Goal: Task Accomplishment & Management: Use online tool/utility

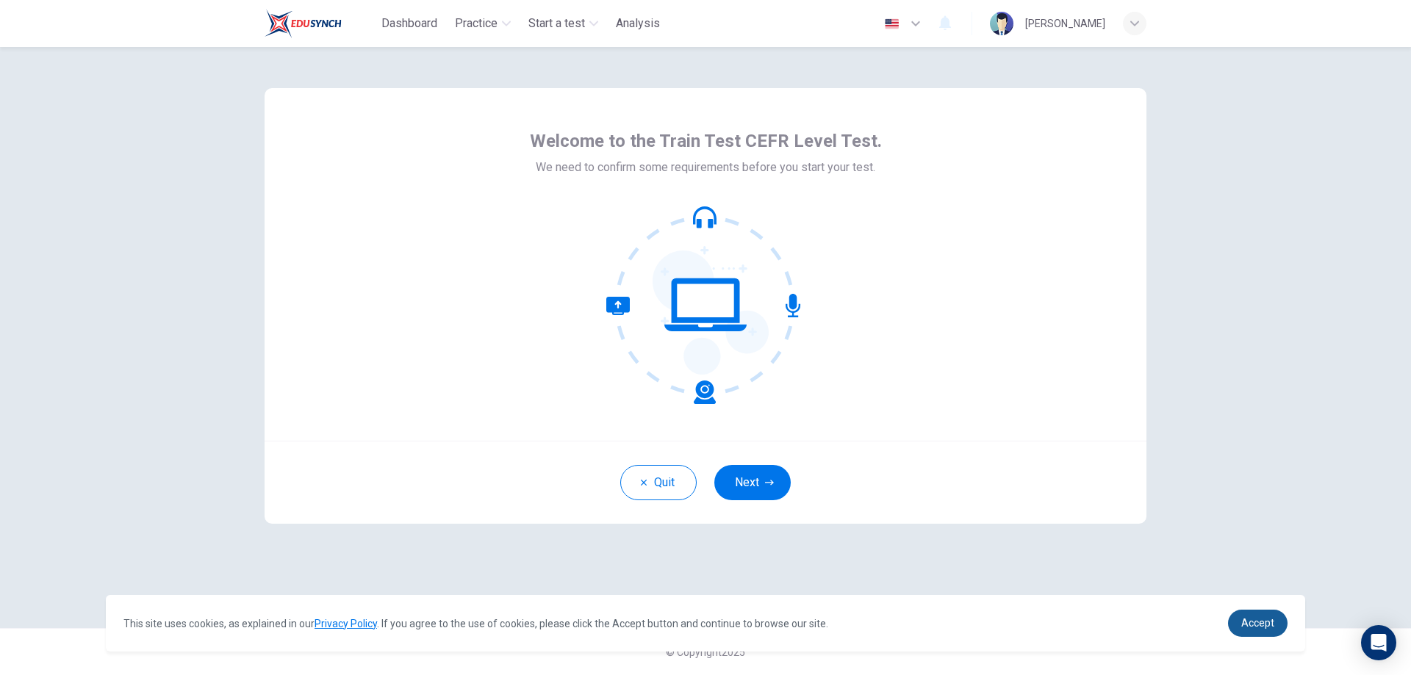
click at [1247, 614] on link "Accept" at bounding box center [1258, 623] width 60 height 27
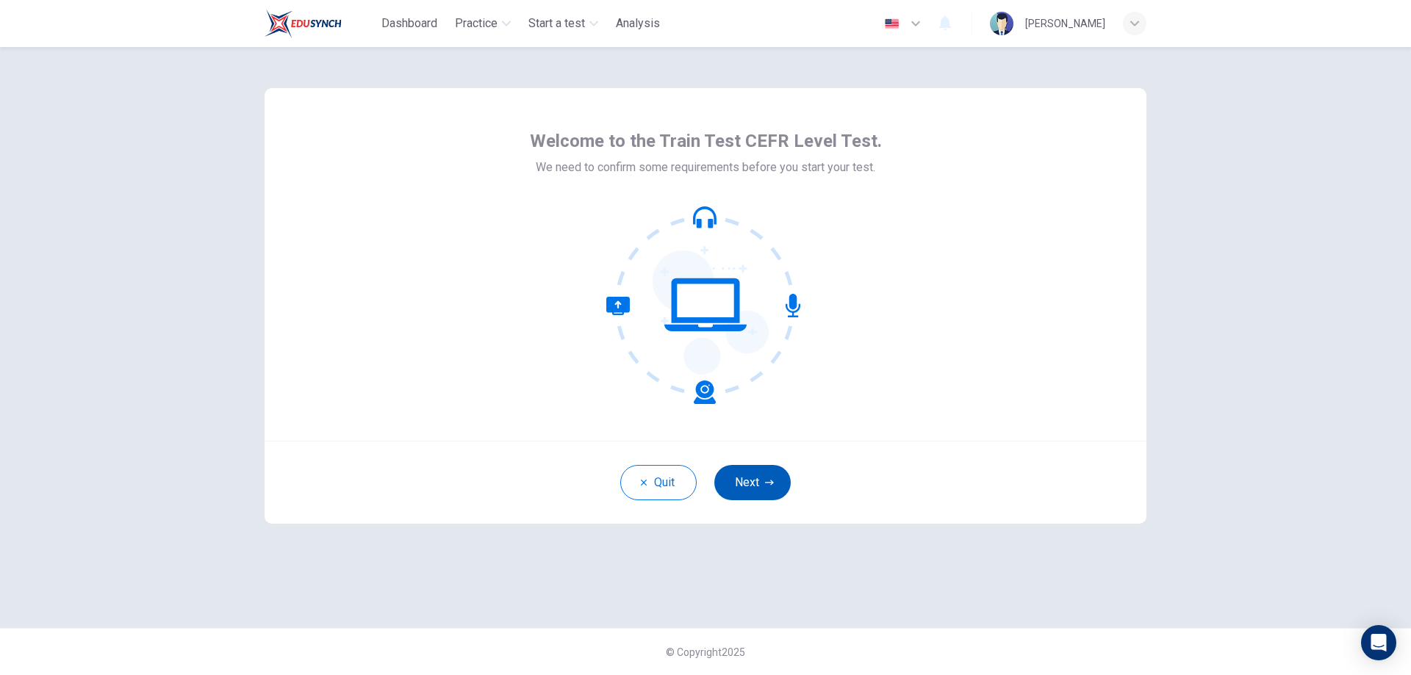
click at [760, 477] on button "Next" at bounding box center [752, 482] width 76 height 35
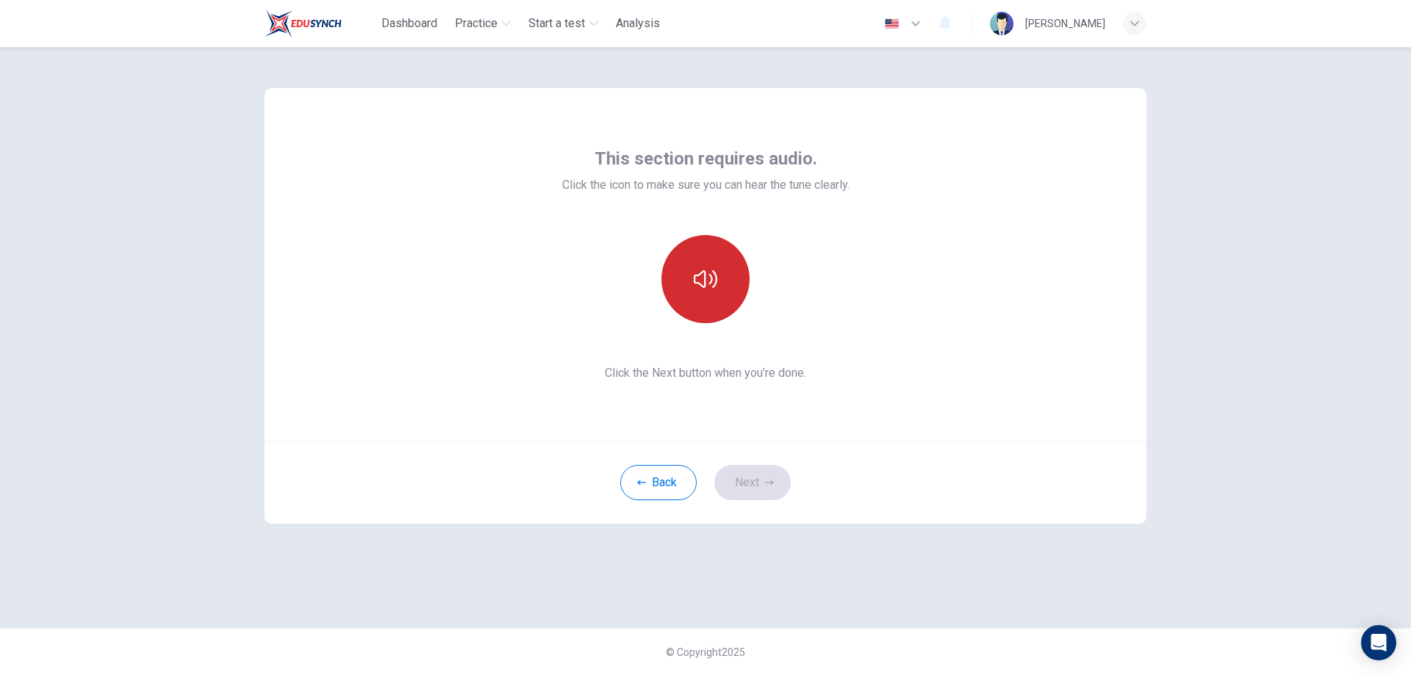
click at [687, 290] on button "button" at bounding box center [705, 279] width 88 height 88
click at [700, 289] on icon "button" at bounding box center [706, 279] width 24 height 24
click at [711, 278] on icon "button" at bounding box center [706, 279] width 24 height 24
click at [737, 486] on button "Next" at bounding box center [752, 482] width 76 height 35
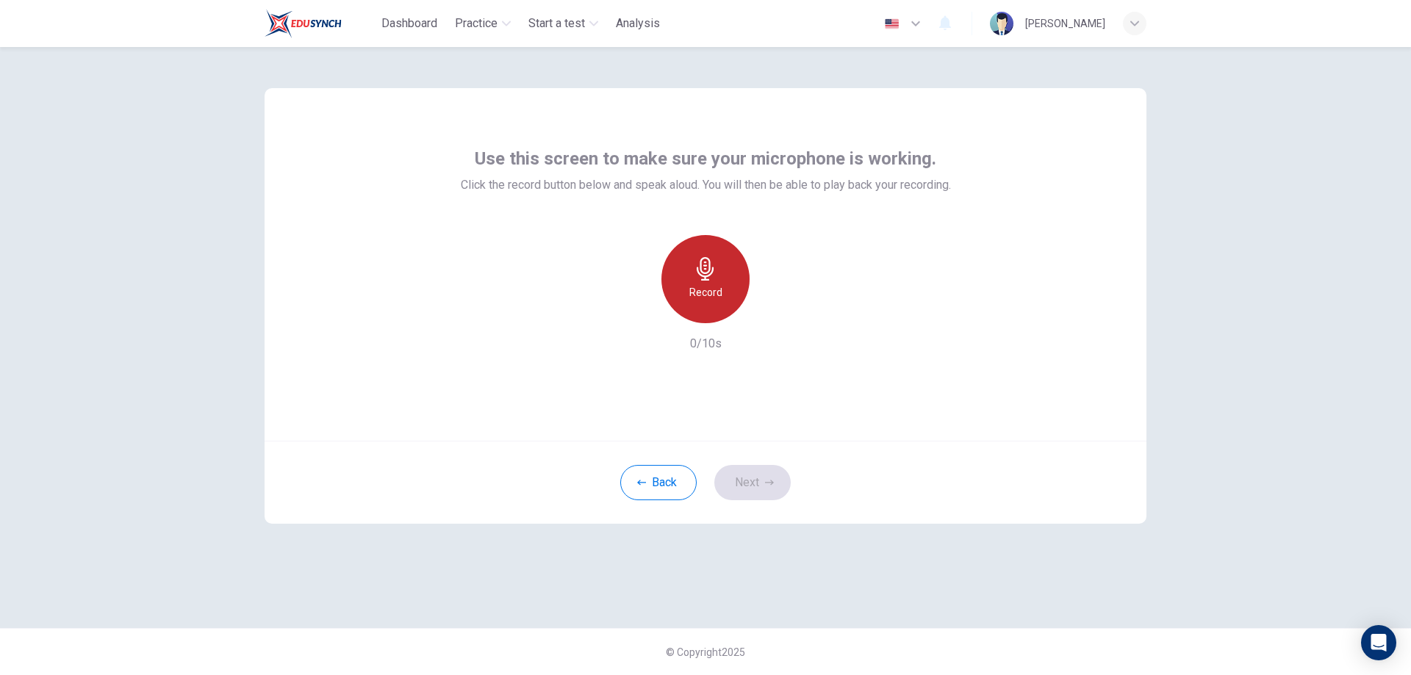
click at [713, 275] on icon "button" at bounding box center [706, 269] width 24 height 24
click at [716, 304] on div "Stop" at bounding box center [705, 279] width 88 height 88
click at [772, 309] on icon "button" at bounding box center [774, 311] width 7 height 9
click at [753, 489] on button "Next" at bounding box center [752, 482] width 76 height 35
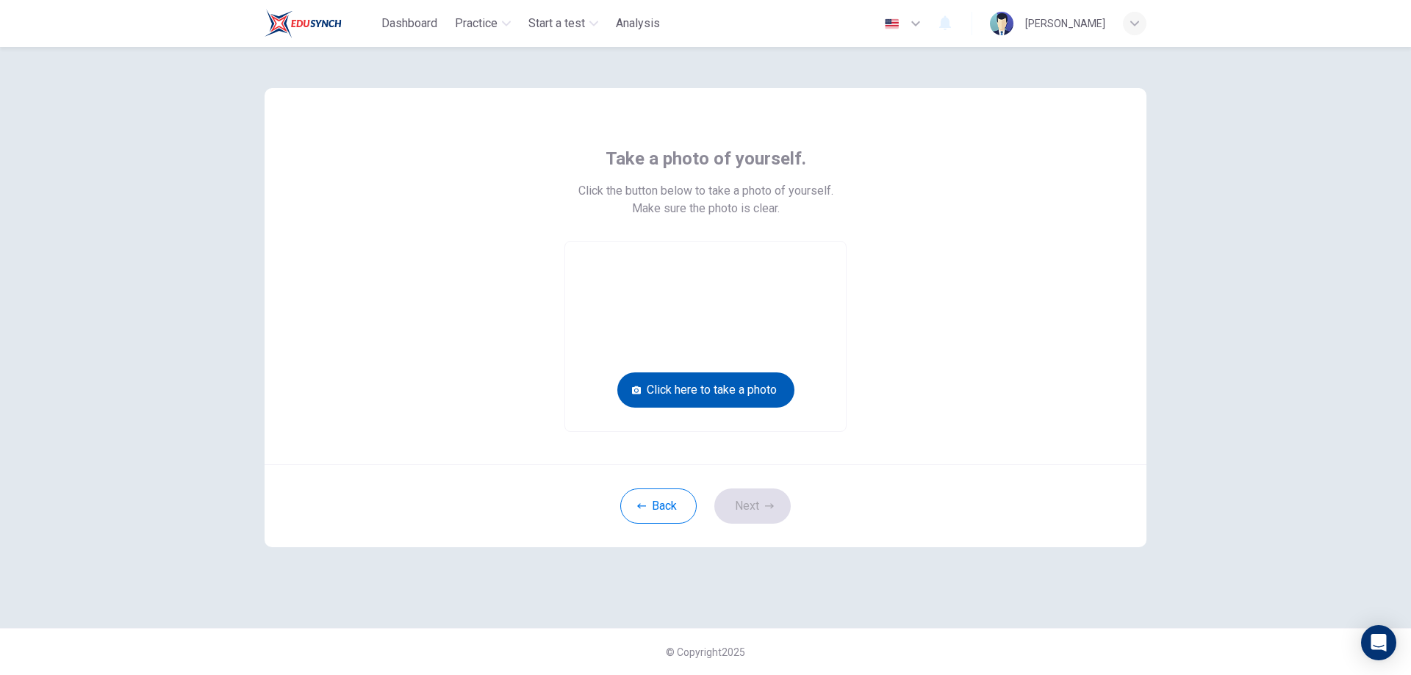
click at [754, 390] on button "Click here to take a photo" at bounding box center [705, 390] width 177 height 35
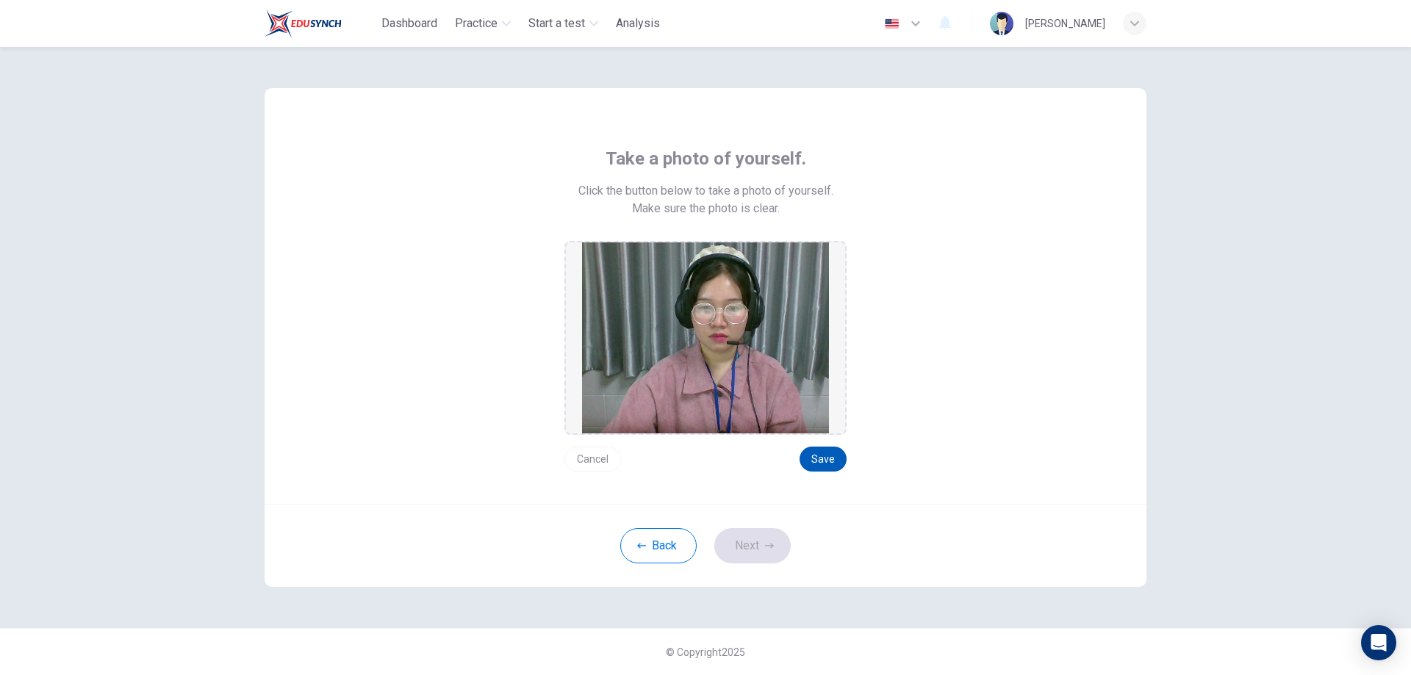
click at [817, 461] on button "Save" at bounding box center [822, 459] width 47 height 25
click at [748, 544] on button "Next" at bounding box center [752, 545] width 76 height 35
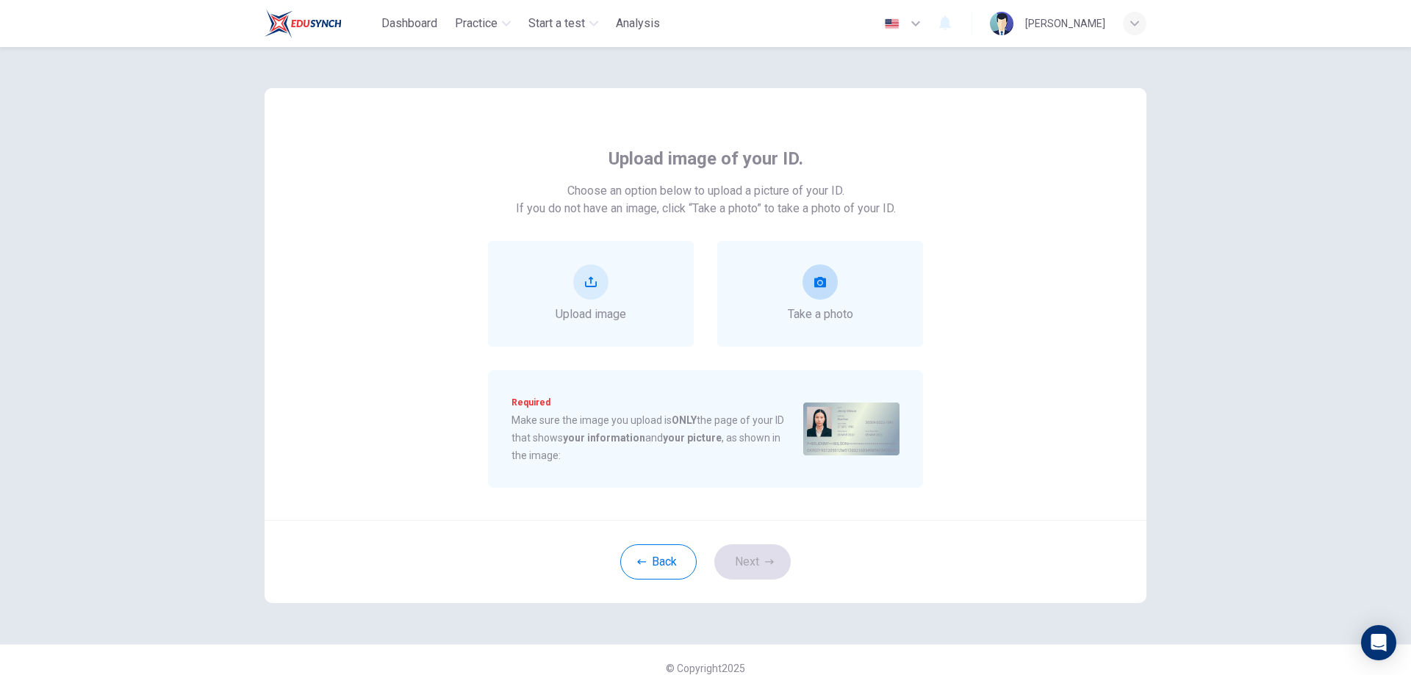
click at [812, 293] on button "take photo" at bounding box center [819, 282] width 35 height 35
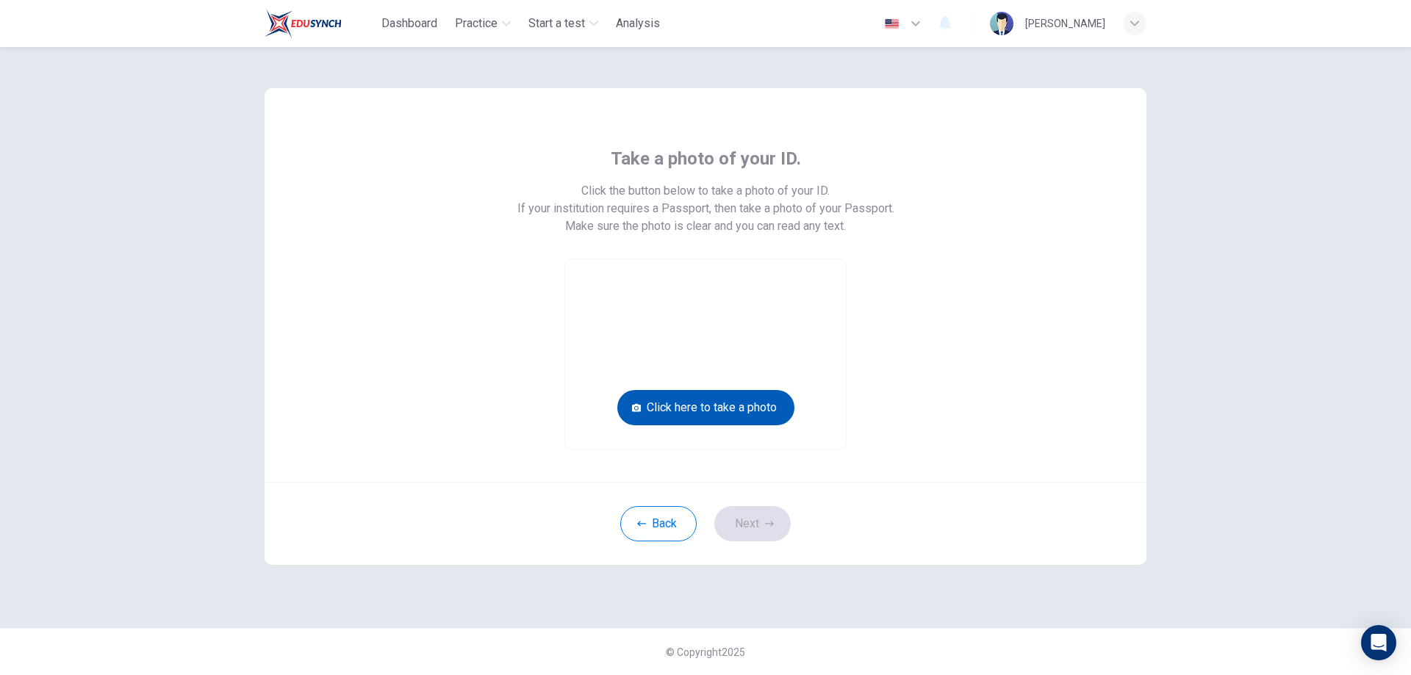
click at [752, 402] on button "Click here to take a photo" at bounding box center [705, 407] width 177 height 35
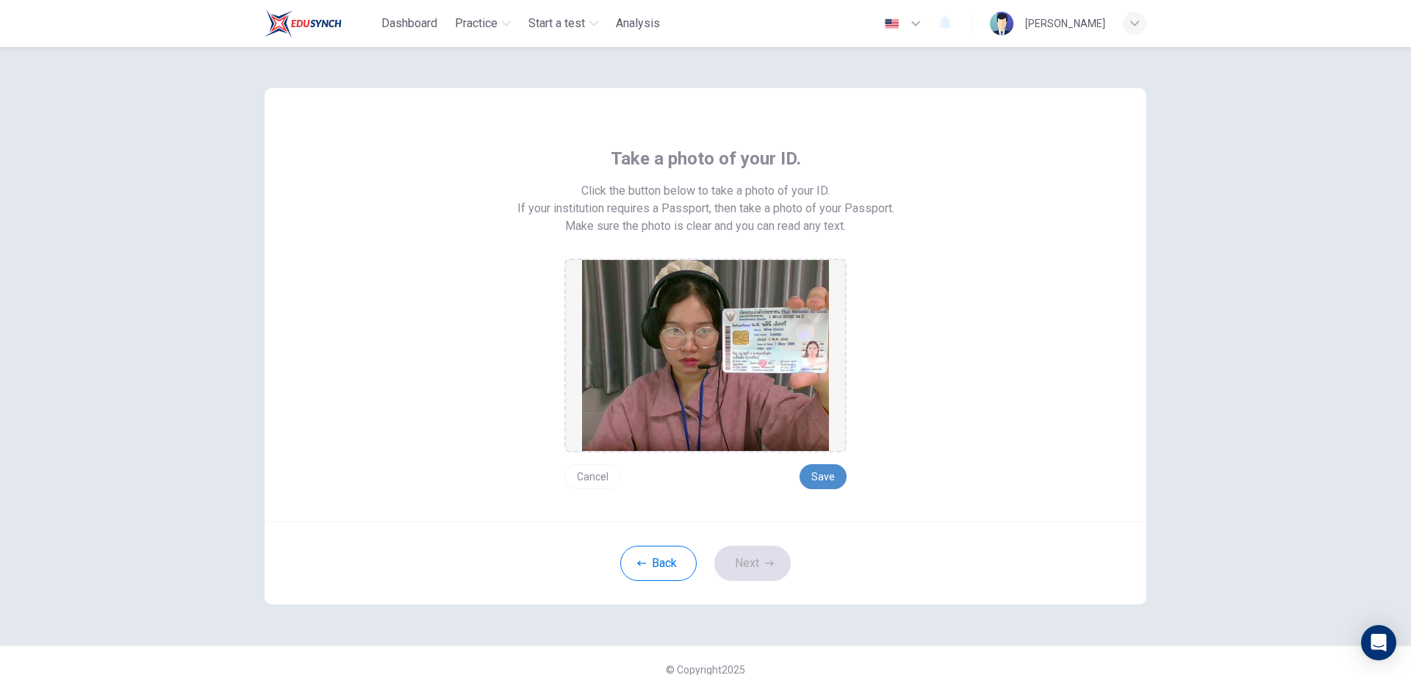
click at [834, 470] on button "Save" at bounding box center [822, 476] width 47 height 25
click at [758, 577] on button "Next" at bounding box center [752, 563] width 76 height 35
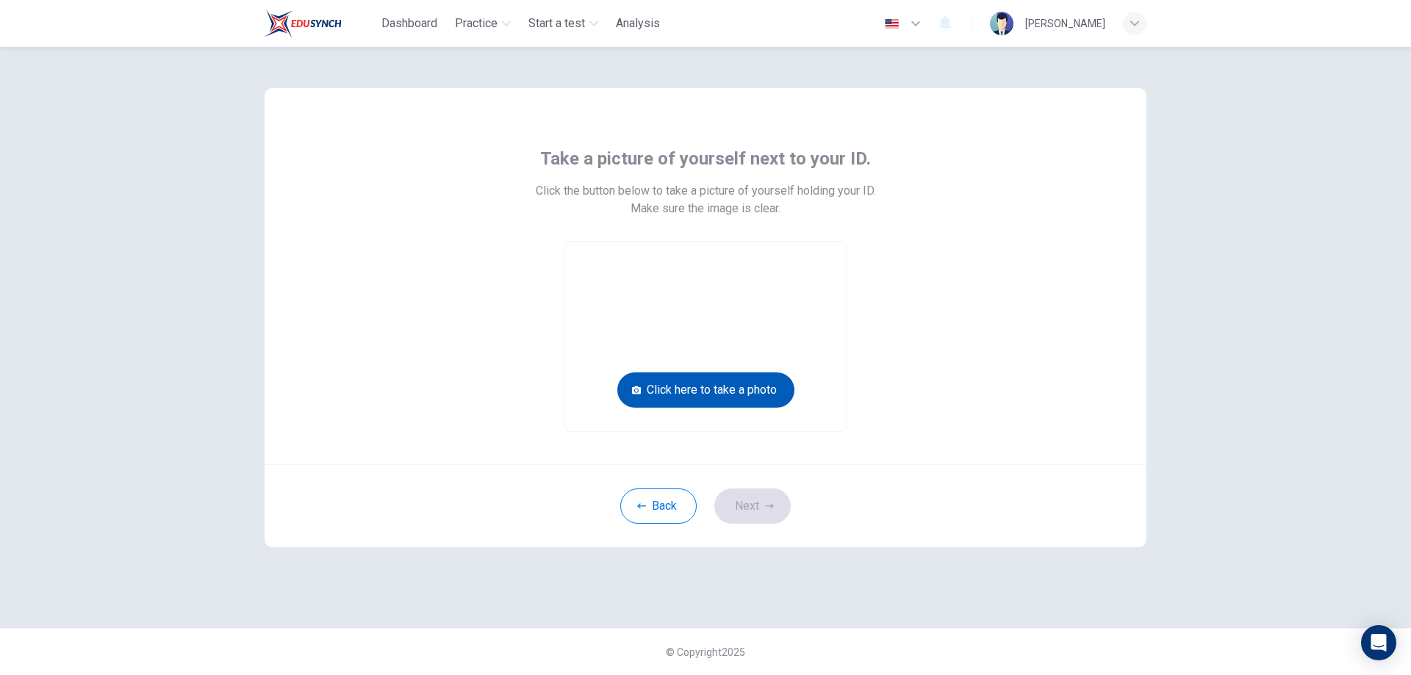
click at [763, 392] on button "Click here to take a photo" at bounding box center [705, 390] width 177 height 35
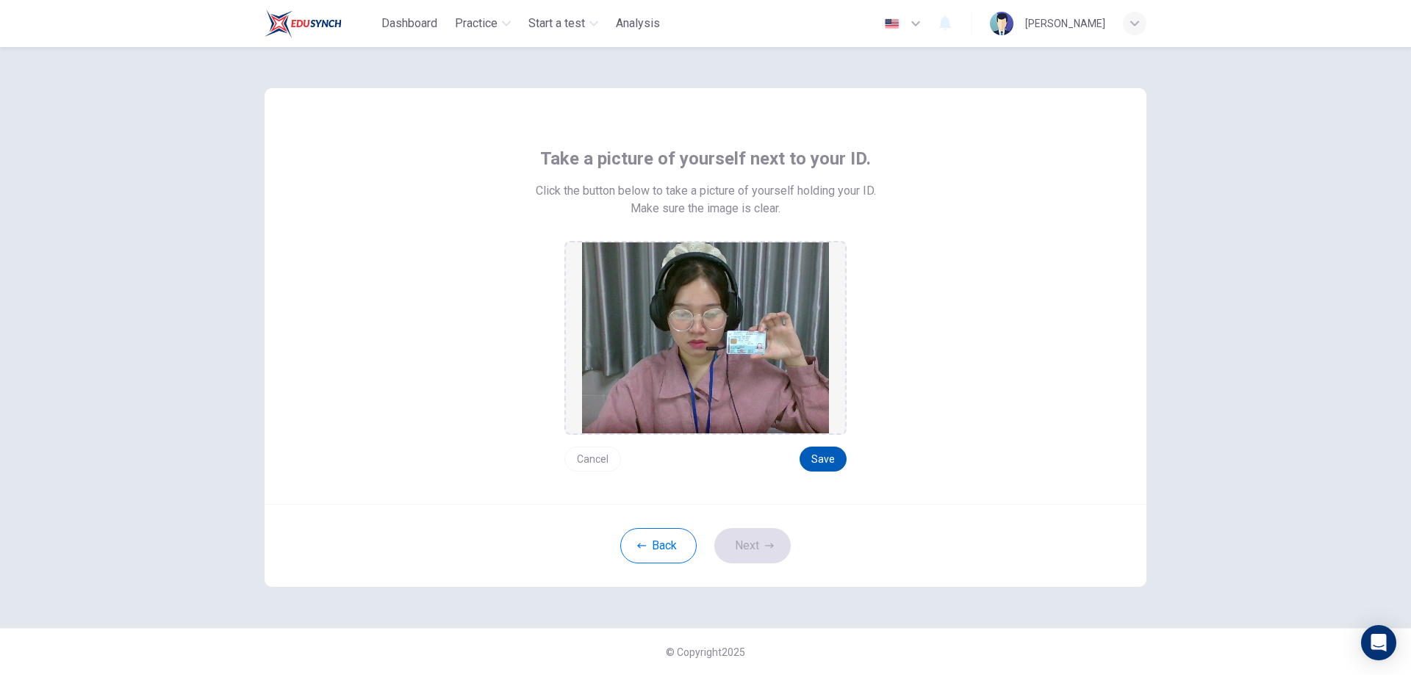
click at [811, 452] on button "Save" at bounding box center [822, 459] width 47 height 25
click at [605, 456] on button "Cancel" at bounding box center [592, 459] width 57 height 25
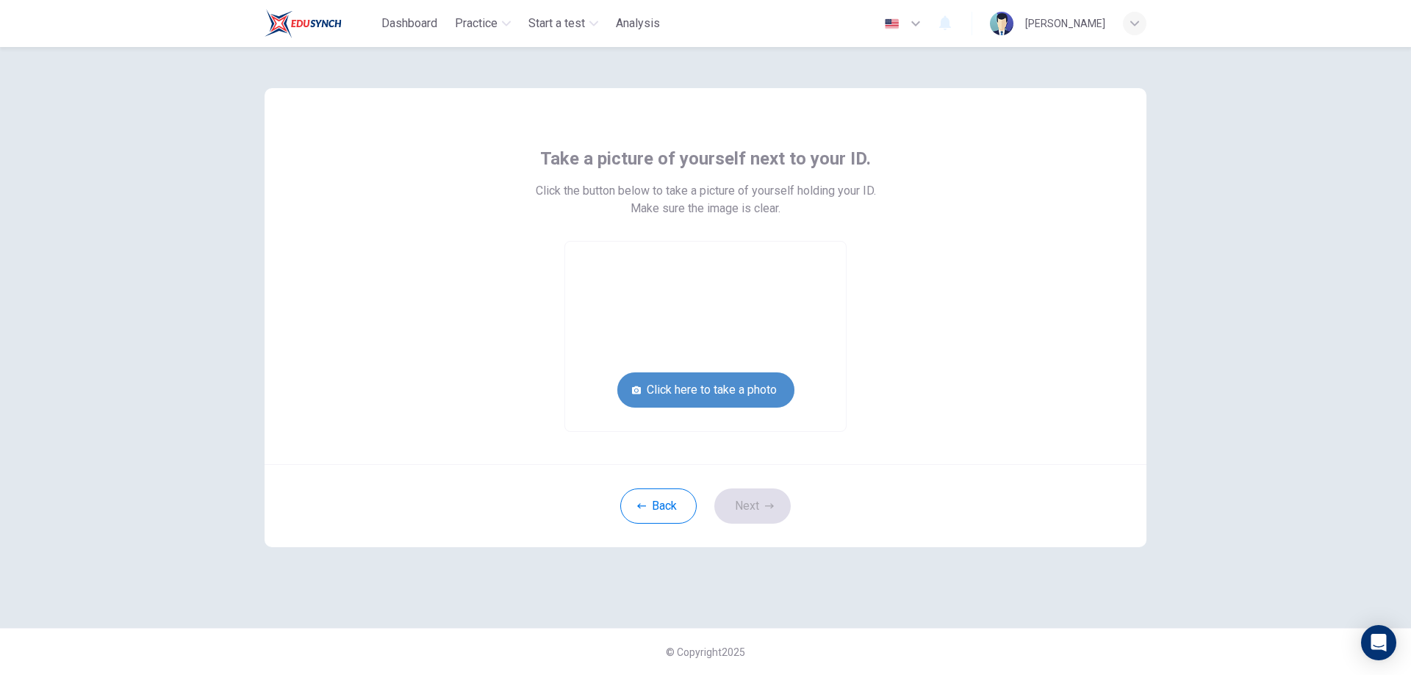
click at [741, 397] on button "Click here to take a photo" at bounding box center [705, 390] width 177 height 35
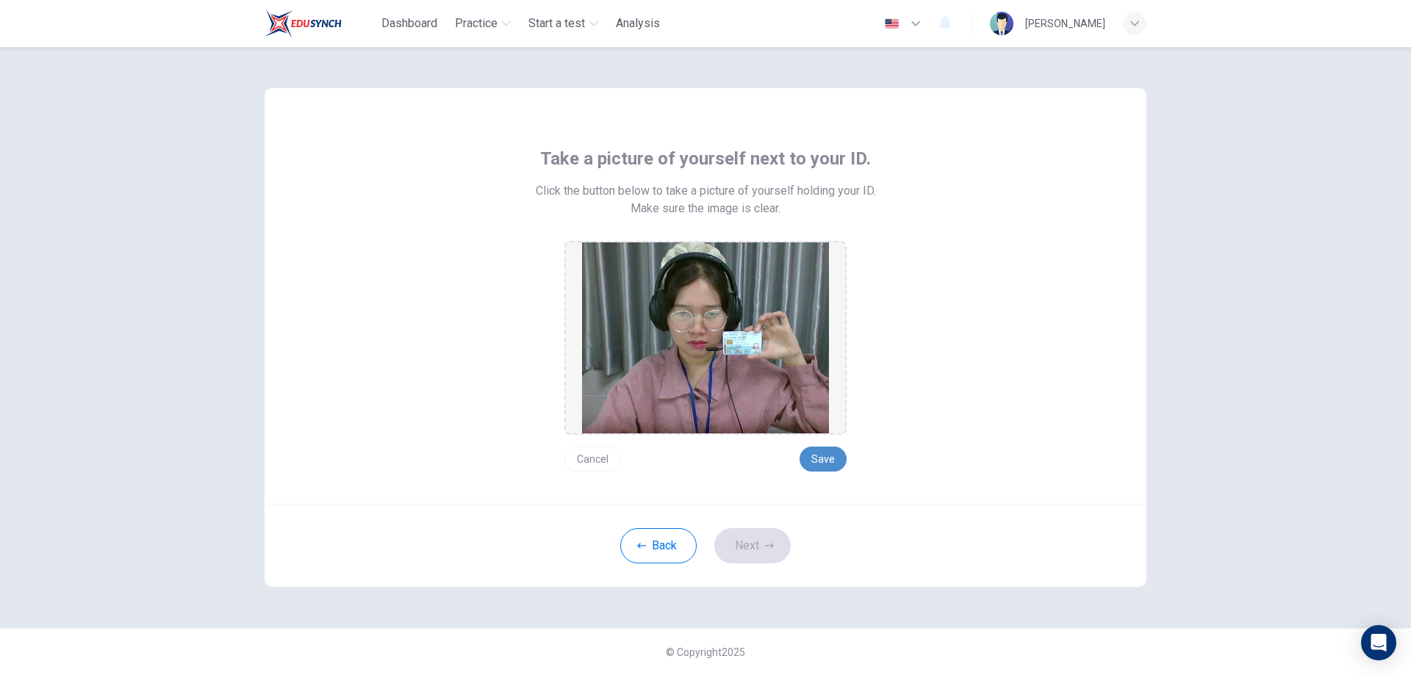
click at [822, 460] on button "Save" at bounding box center [822, 459] width 47 height 25
click at [766, 538] on button "Next" at bounding box center [752, 545] width 76 height 35
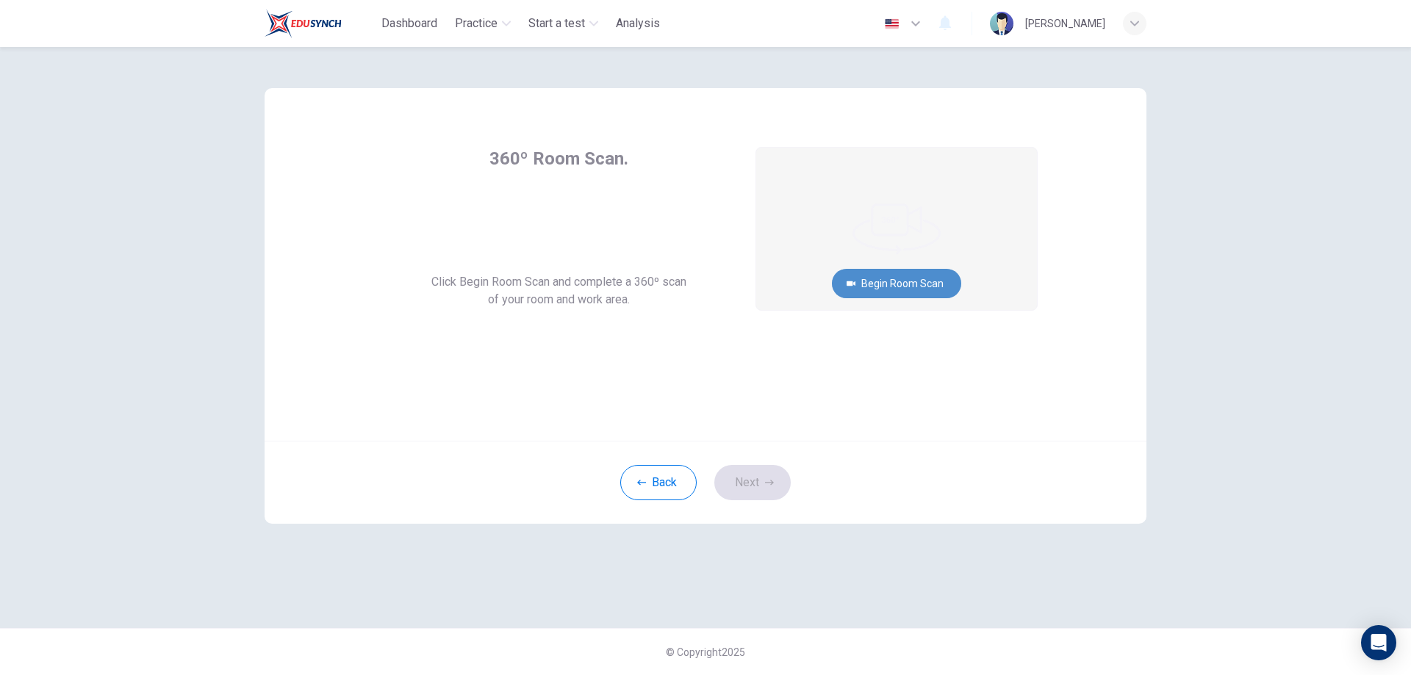
click at [897, 295] on button "Begin Room Scan" at bounding box center [896, 283] width 129 height 29
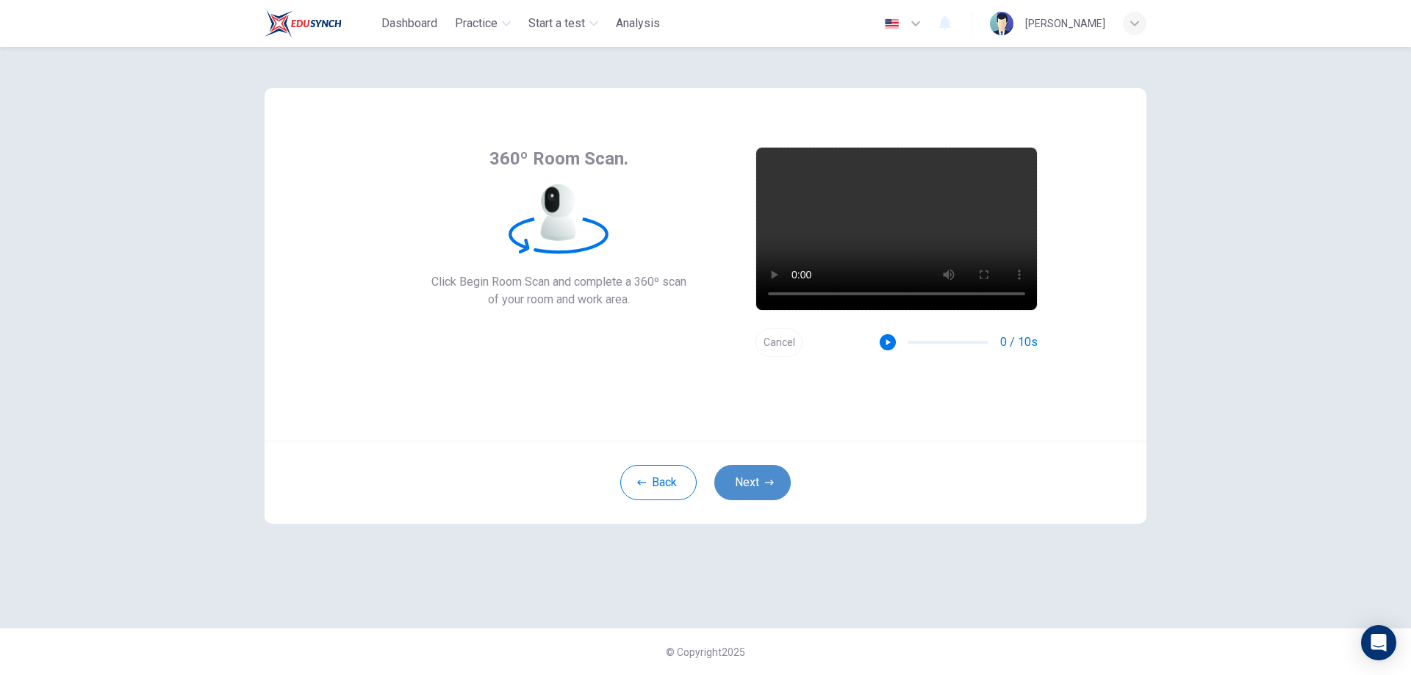
click at [752, 488] on button "Next" at bounding box center [752, 482] width 76 height 35
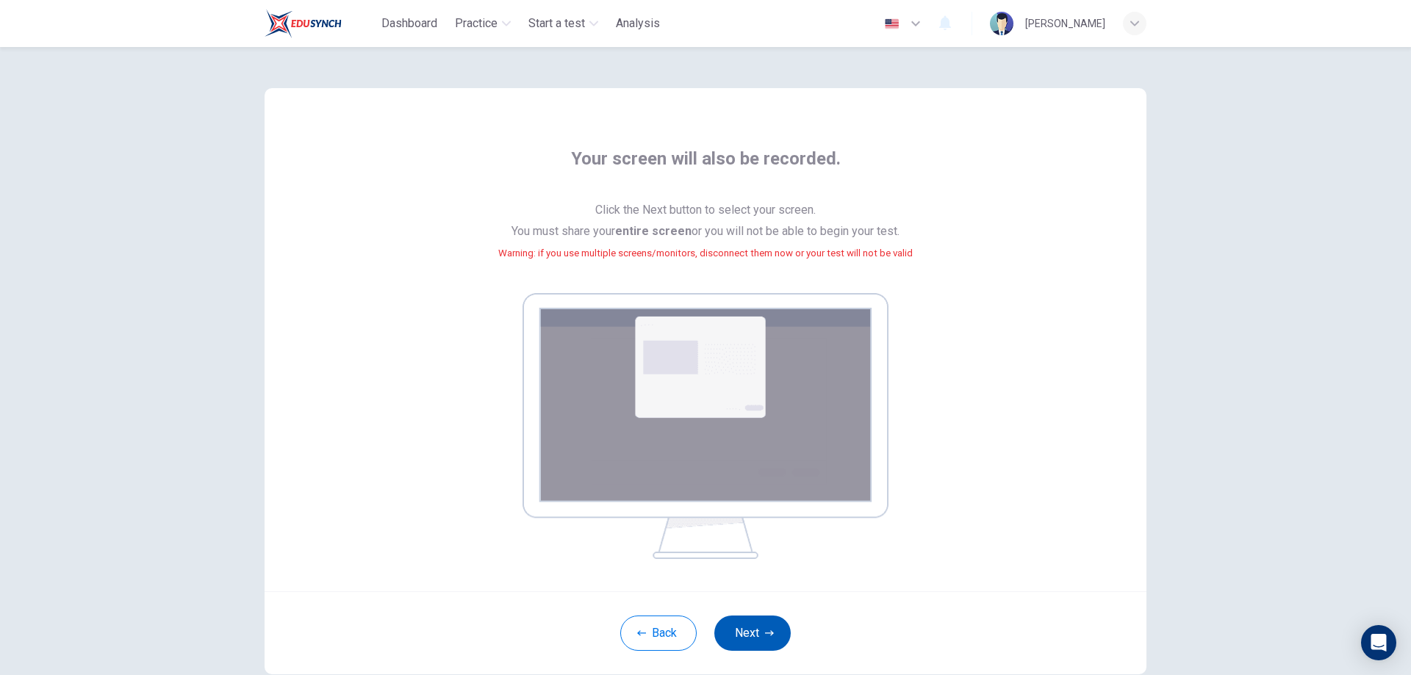
click at [738, 623] on button "Next" at bounding box center [752, 633] width 76 height 35
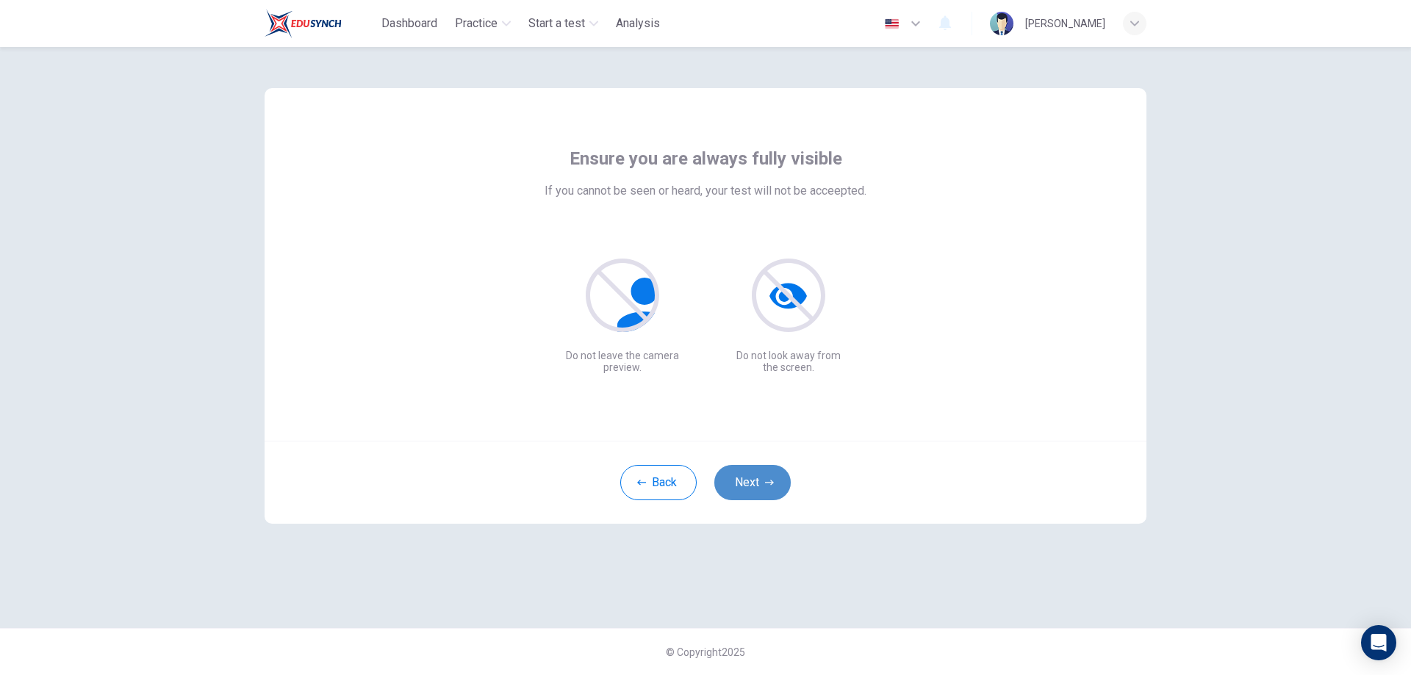
click at [758, 478] on button "Next" at bounding box center [752, 482] width 76 height 35
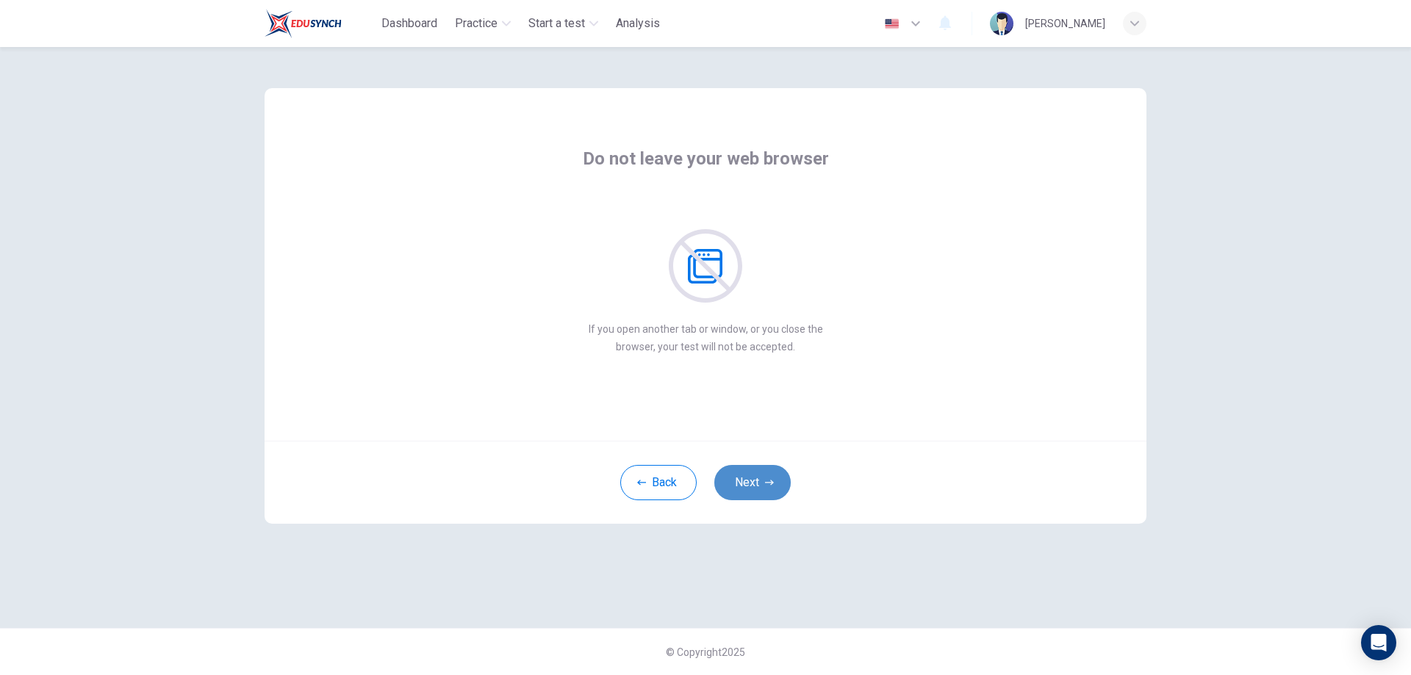
click at [763, 482] on button "Next" at bounding box center [752, 482] width 76 height 35
click at [761, 487] on button "Next" at bounding box center [752, 482] width 76 height 35
click at [758, 482] on button "Next" at bounding box center [752, 482] width 76 height 35
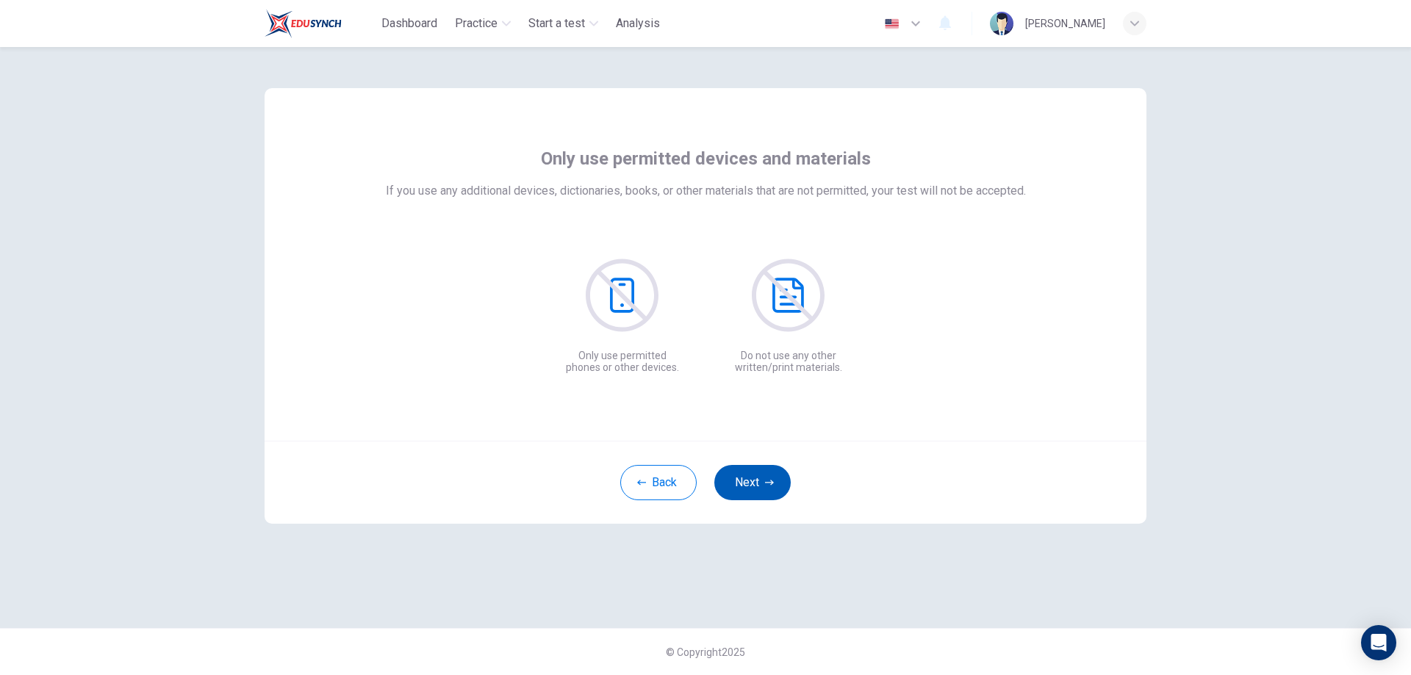
click at [757, 479] on button "Next" at bounding box center [752, 482] width 76 height 35
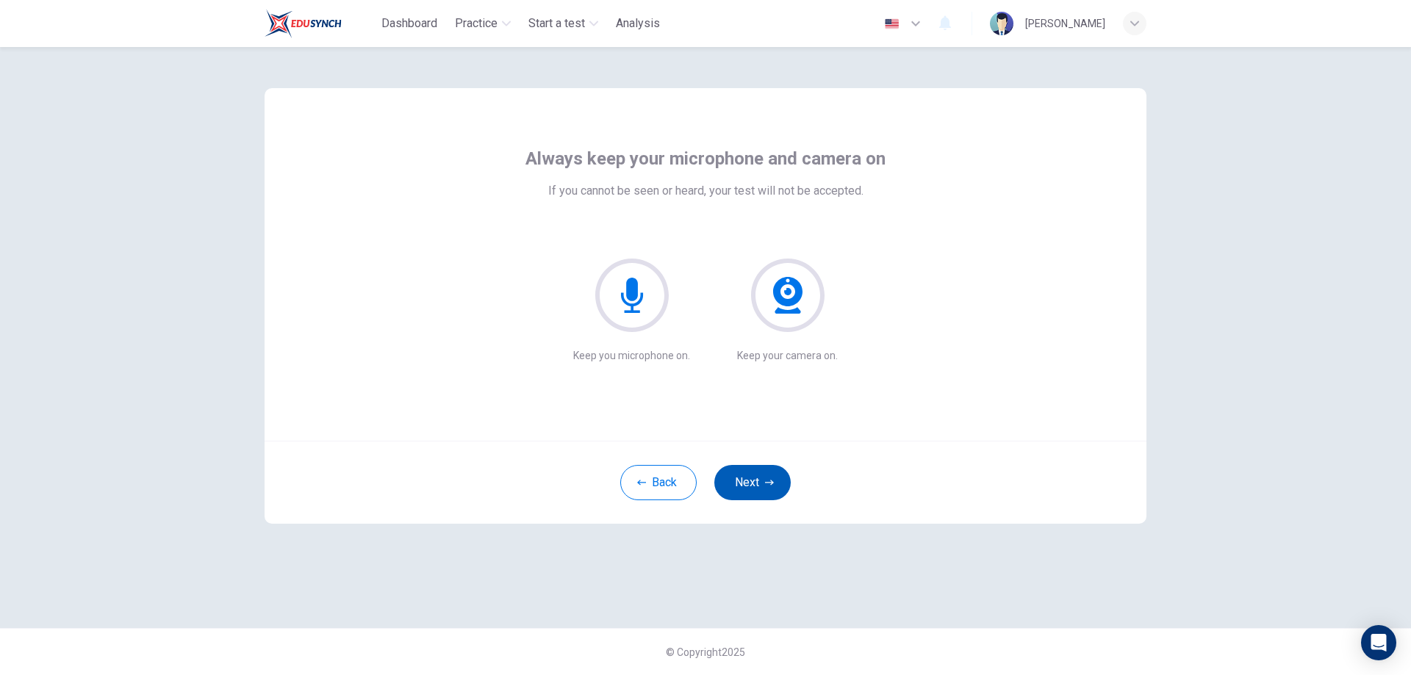
click at [747, 473] on button "Next" at bounding box center [752, 482] width 76 height 35
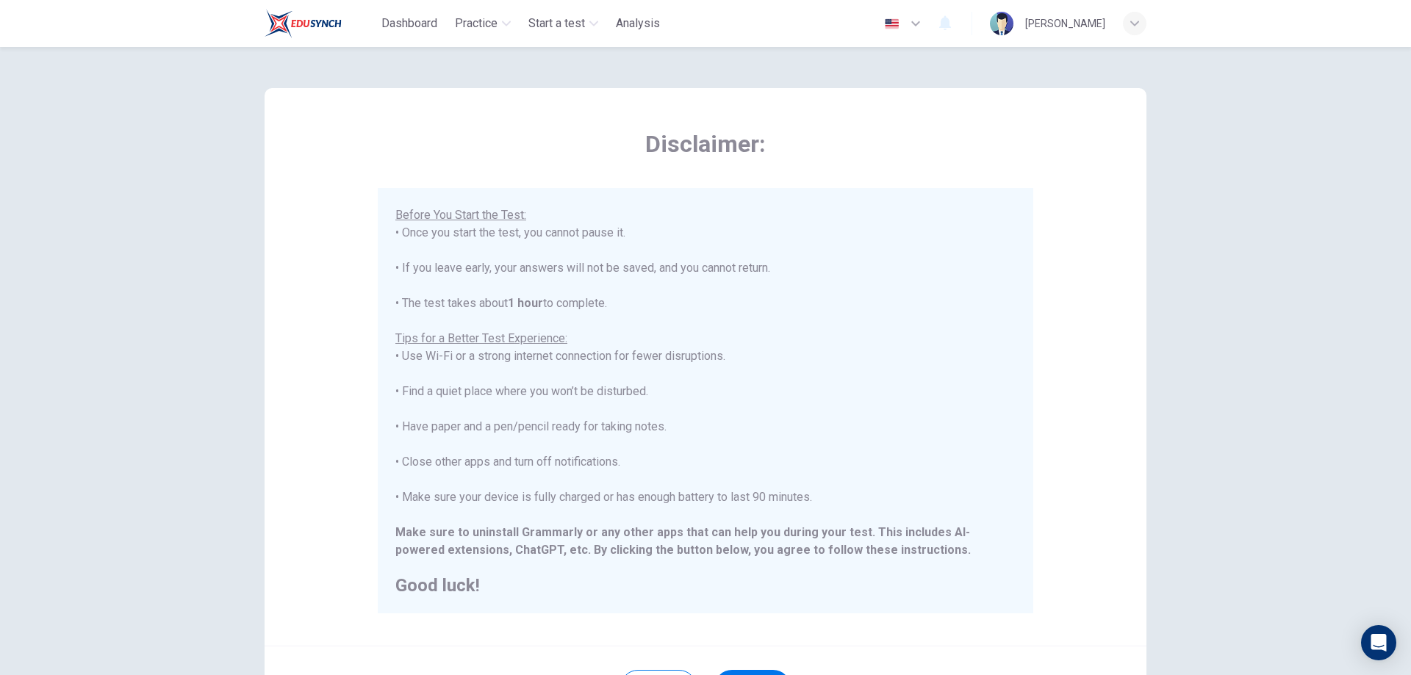
scroll to position [73, 0]
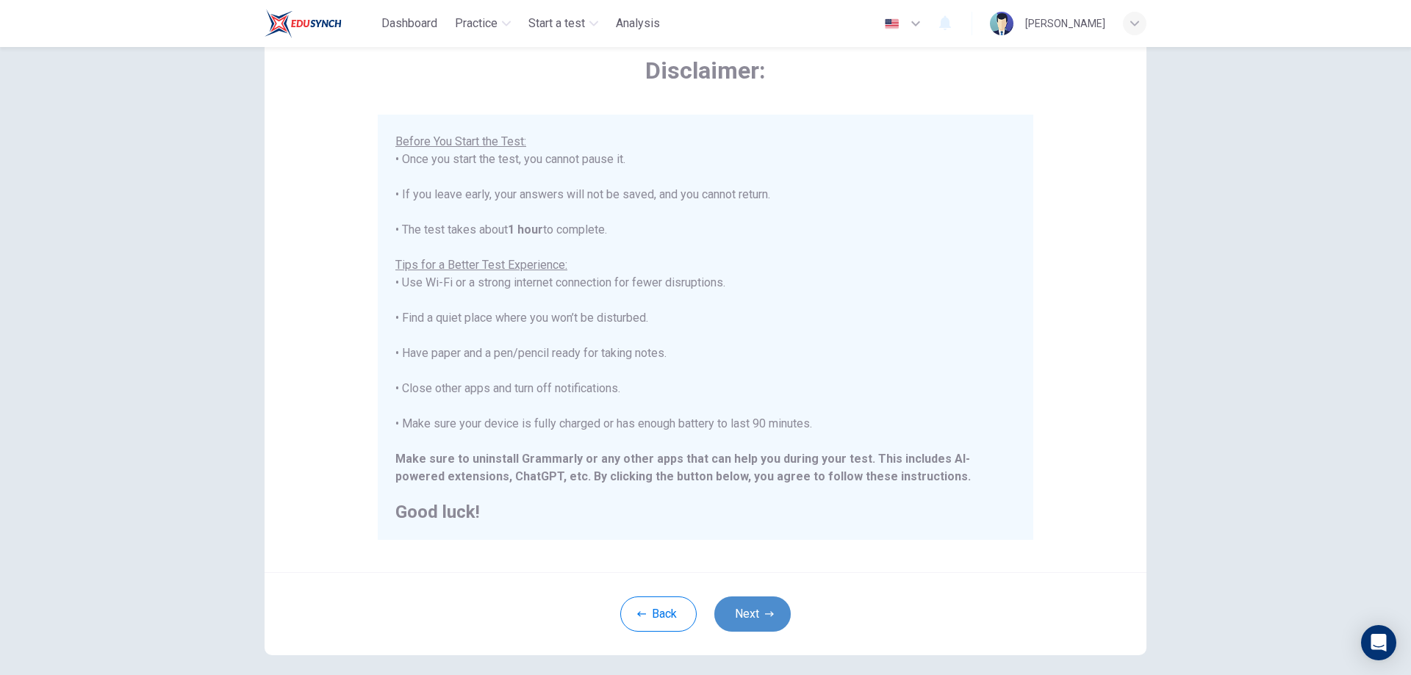
click at [750, 610] on button "Next" at bounding box center [752, 614] width 76 height 35
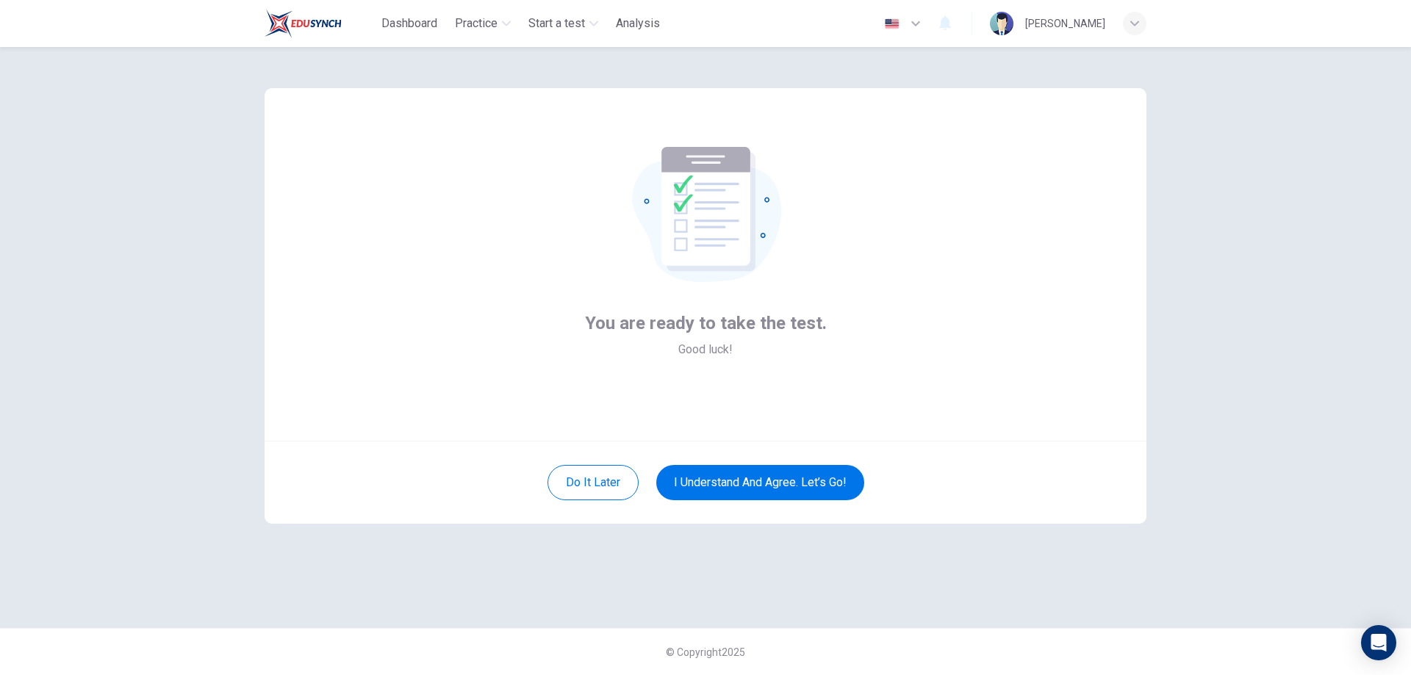
click at [719, 458] on div "Do it later I understand and agree. Let’s go!" at bounding box center [706, 482] width 882 height 83
click at [721, 470] on button "I understand and agree. Let’s go!" at bounding box center [760, 482] width 208 height 35
click at [788, 486] on button "I understand and agree. Let’s go!" at bounding box center [760, 482] width 208 height 35
